Goal: Task Accomplishment & Management: Complete application form

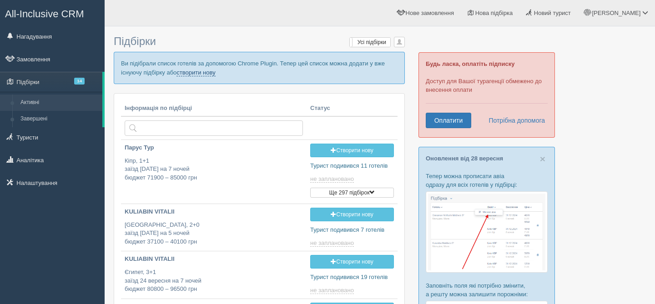
click at [208, 72] on link "створити нову" at bounding box center [195, 72] width 39 height 7
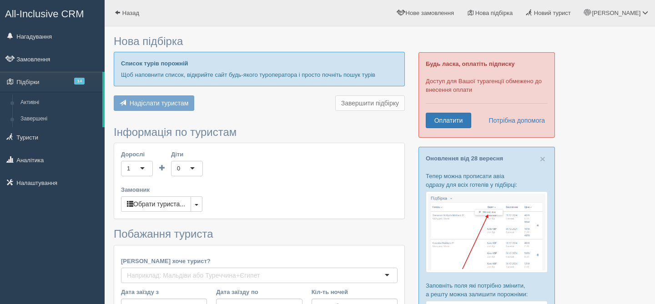
type input "7-11"
type input "112900"
type input "150900"
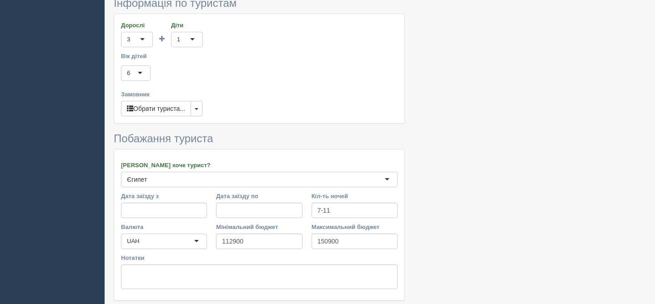
scroll to position [581, 0]
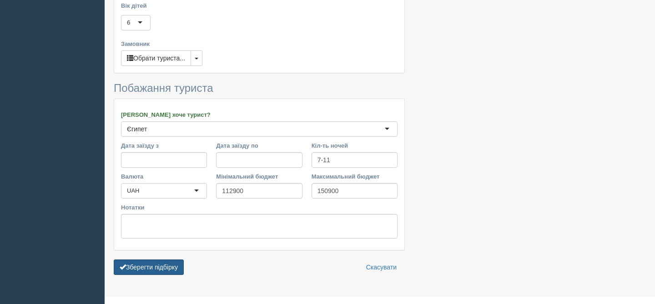
click at [167, 260] on button "Зберегти підбірку" at bounding box center [149, 267] width 70 height 15
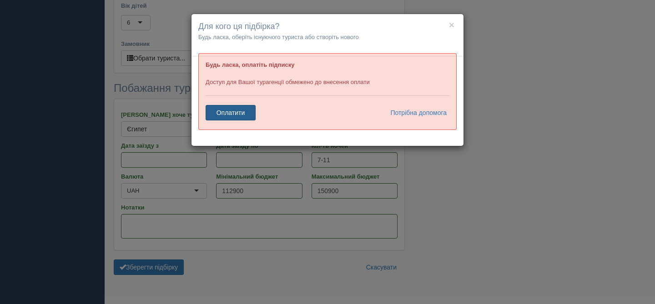
click at [246, 118] on link "Оплатити" at bounding box center [230, 112] width 50 height 15
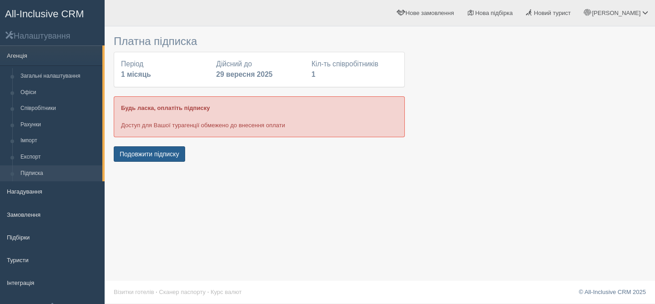
click at [149, 159] on button "Подовжити підписку" at bounding box center [149, 153] width 71 height 15
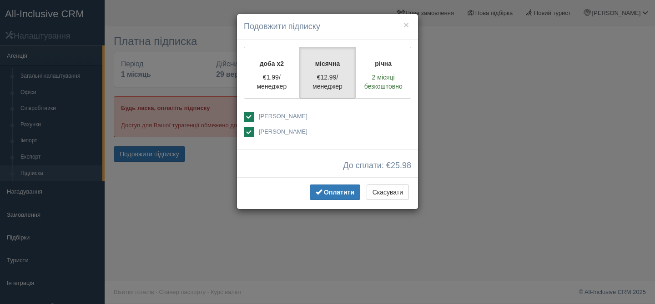
click at [247, 134] on ins at bounding box center [249, 132] width 10 height 10
checkbox input "false"
click at [327, 197] on button "Оплатити" at bounding box center [335, 192] width 50 height 15
